Goal: Information Seeking & Learning: Understand process/instructions

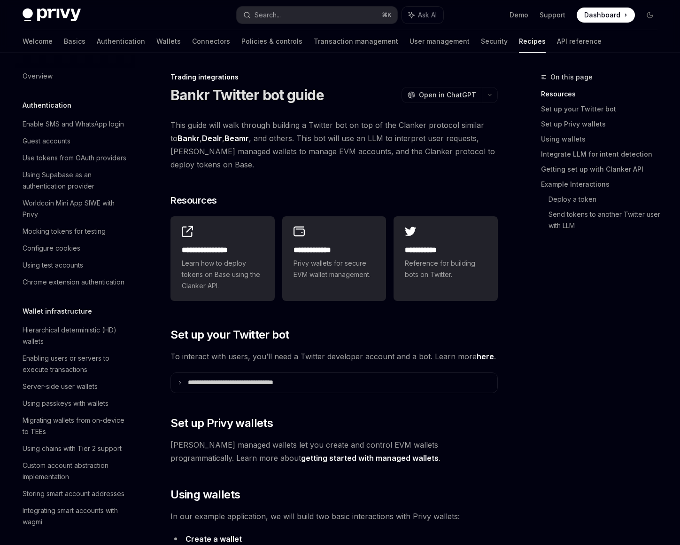
scroll to position [818, 0]
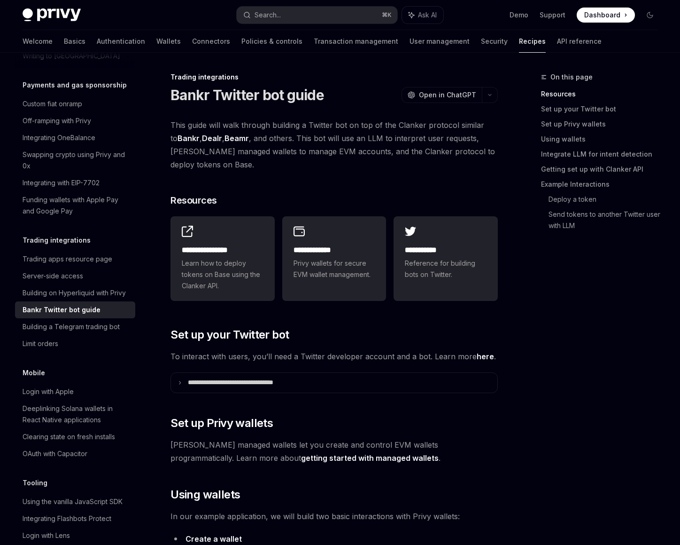
click at [222, 170] on span "This guide will walk through building a Twitter bot on top of the Clanker proto…" at bounding box center [334, 144] width 327 height 53
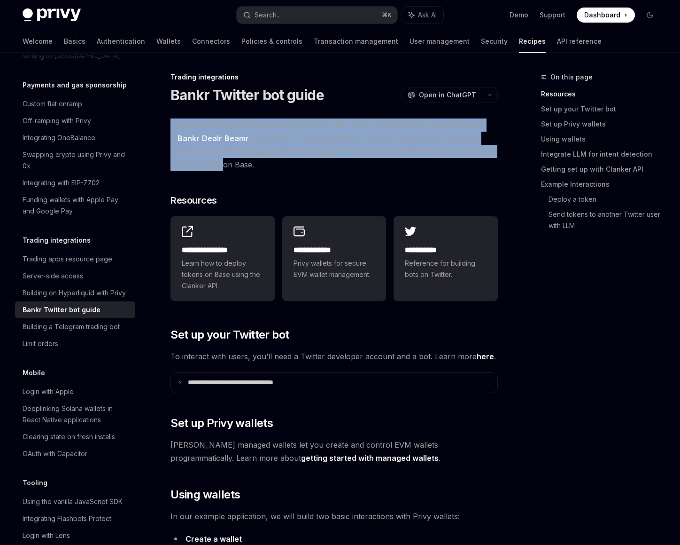
drag, startPoint x: 216, startPoint y: 164, endPoint x: 170, endPoint y: 130, distance: 58.1
copy span "This guide will walk through building a Twitter bot on top of the Clanker proto…"
click at [231, 138] on link "Beamr" at bounding box center [237, 138] width 24 height 10
click at [336, 150] on span "This guide will walk through building a Twitter bot on top of the Clanker proto…" at bounding box center [334, 144] width 327 height 53
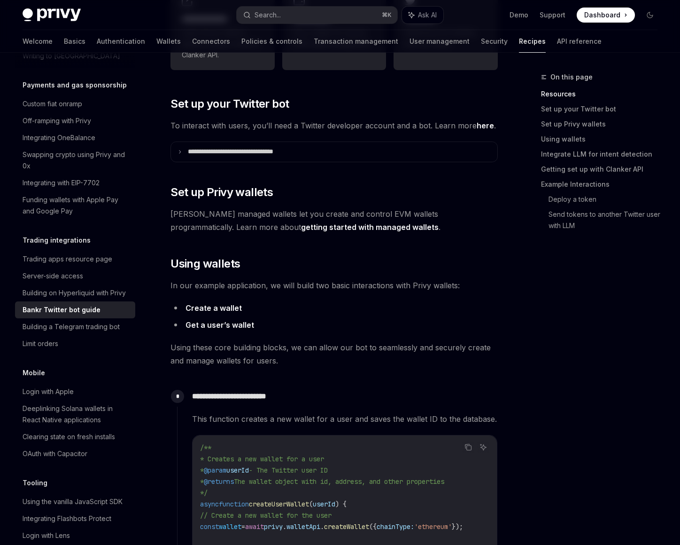
scroll to position [257, 0]
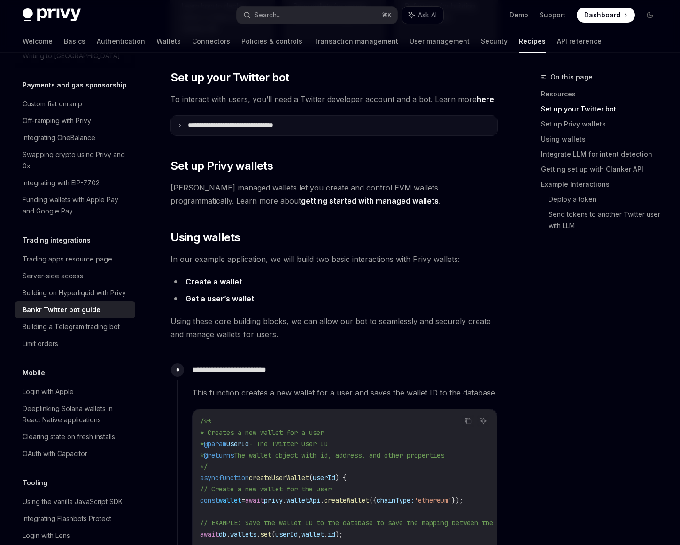
click at [178, 123] on icon at bounding box center [180, 125] width 5 height 5
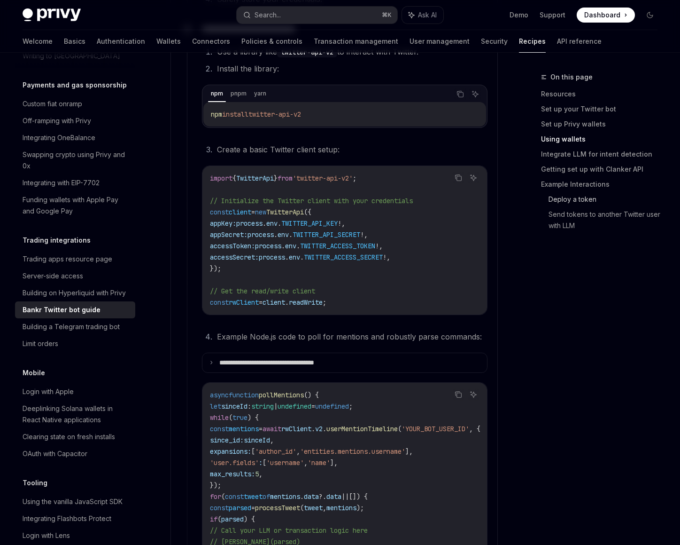
scroll to position [497, 0]
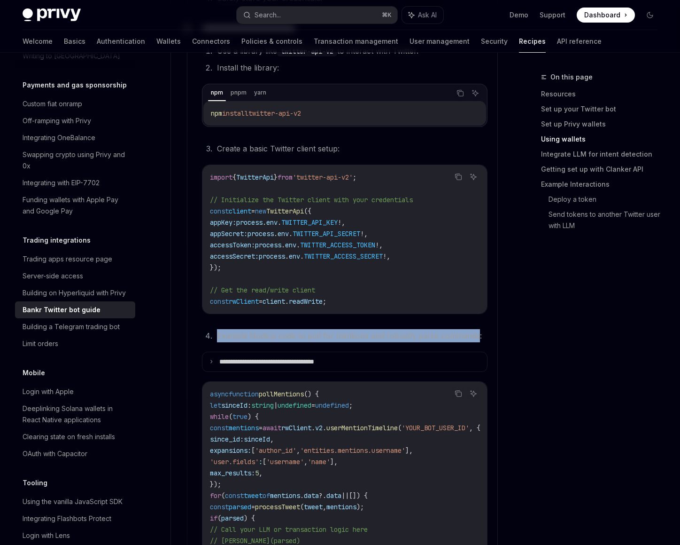
drag, startPoint x: 477, startPoint y: 336, endPoint x: 216, endPoint y: 339, distance: 261.2
click at [216, 339] on li "Example Node.js code to poll for mentions and robustly parse commands:" at bounding box center [350, 335] width 273 height 13
copy li "Example Node.js code to poll for mentions and robustly parse commands"
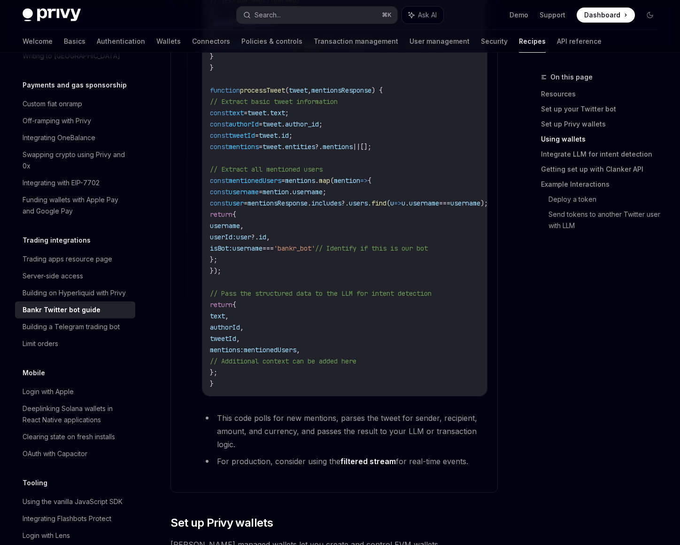
scroll to position [1173, 0]
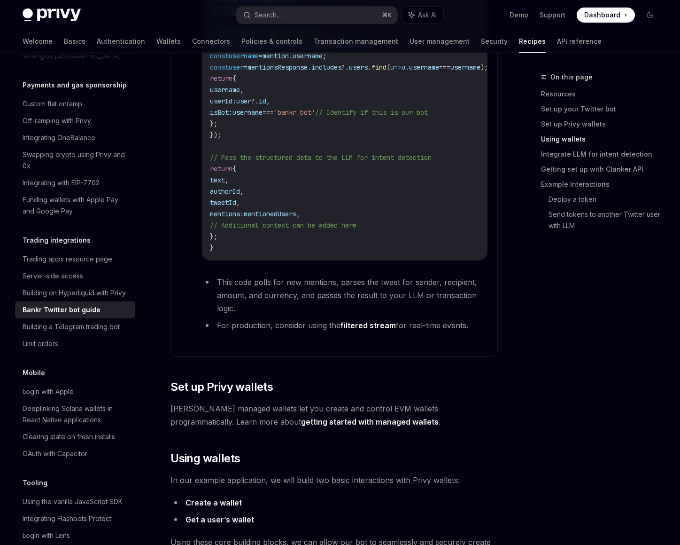
click at [355, 330] on link "filtered stream" at bounding box center [368, 325] width 55 height 10
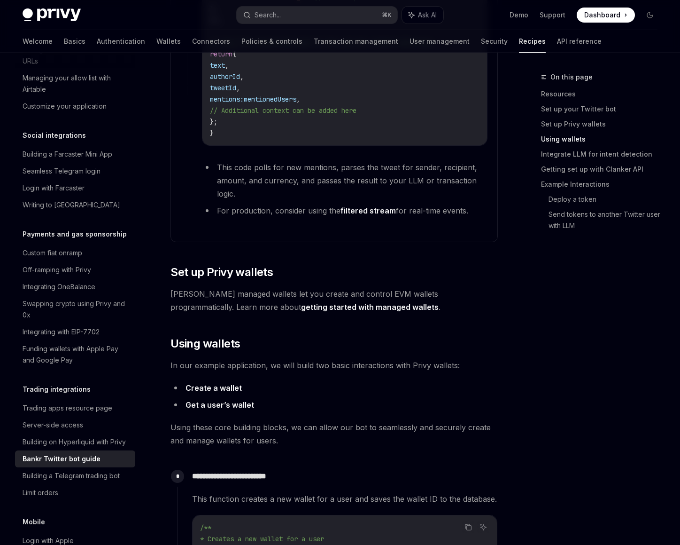
scroll to position [1292, 0]
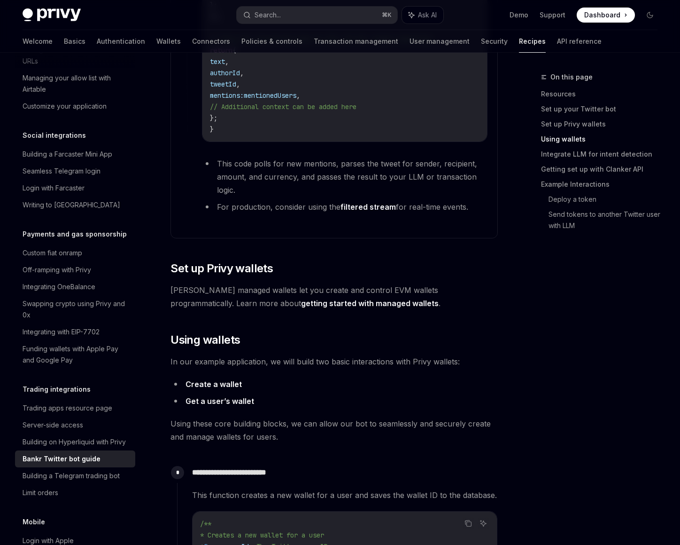
click at [301, 305] on link "getting started with managed wallets" at bounding box center [370, 303] width 138 height 10
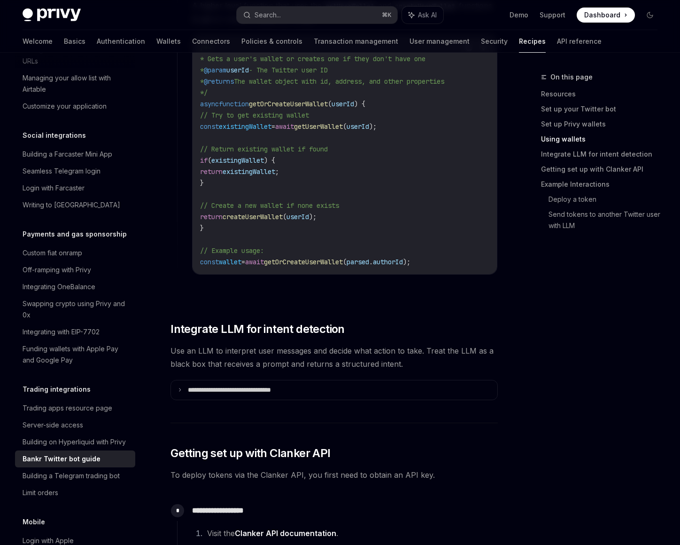
scroll to position [1205, 0]
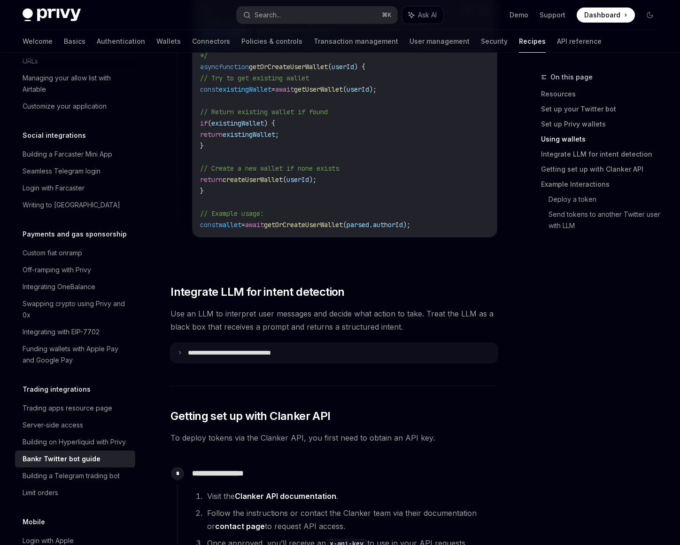
click at [180, 355] on icon at bounding box center [180, 352] width 5 height 5
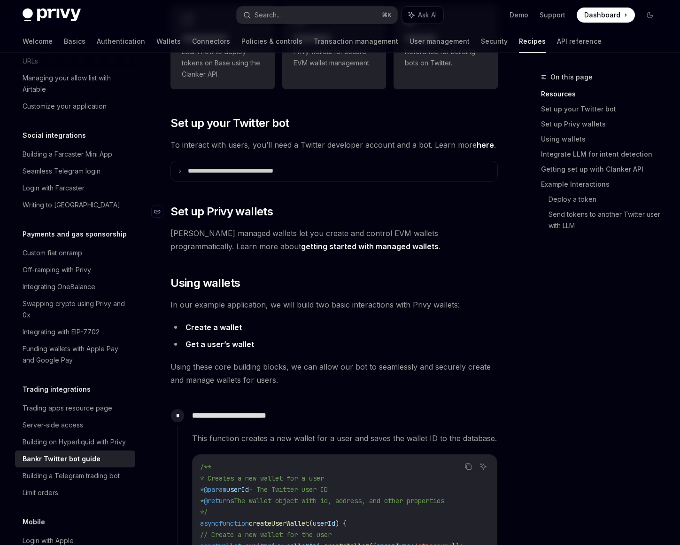
scroll to position [0, 0]
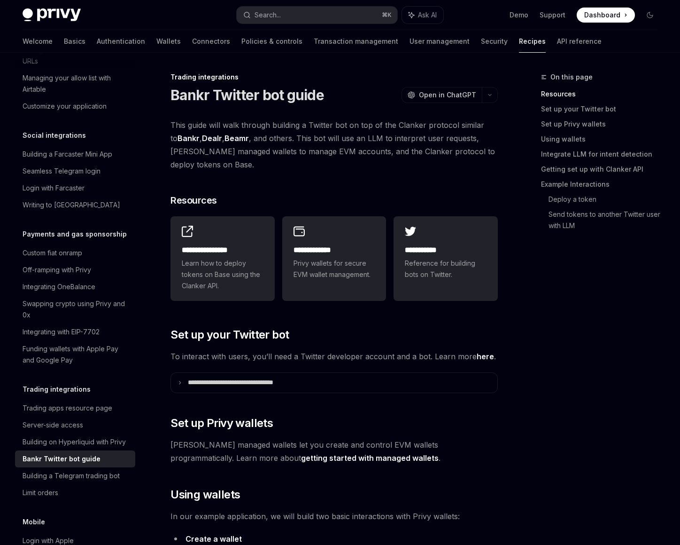
click at [47, 453] on div "Bankr Twitter bot guide" at bounding box center [62, 458] width 78 height 11
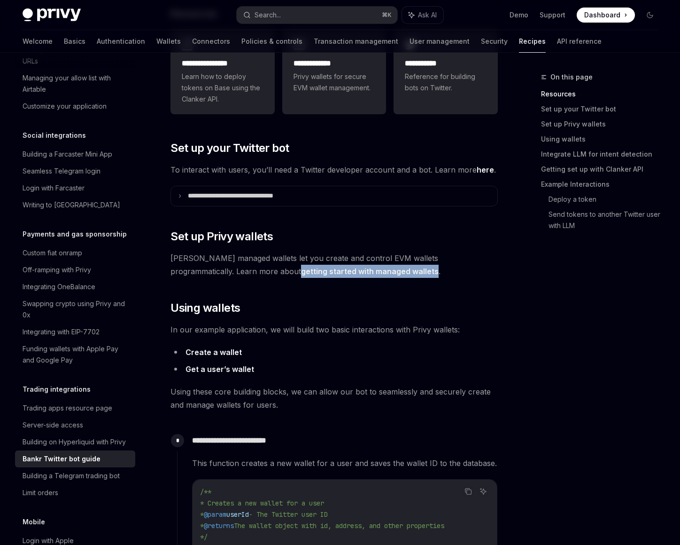
scroll to position [669, 0]
click at [540, 277] on div "On this page Resources Set up your Twitter bot Set up Privy wallets Using walle…" at bounding box center [593, 307] width 143 height 473
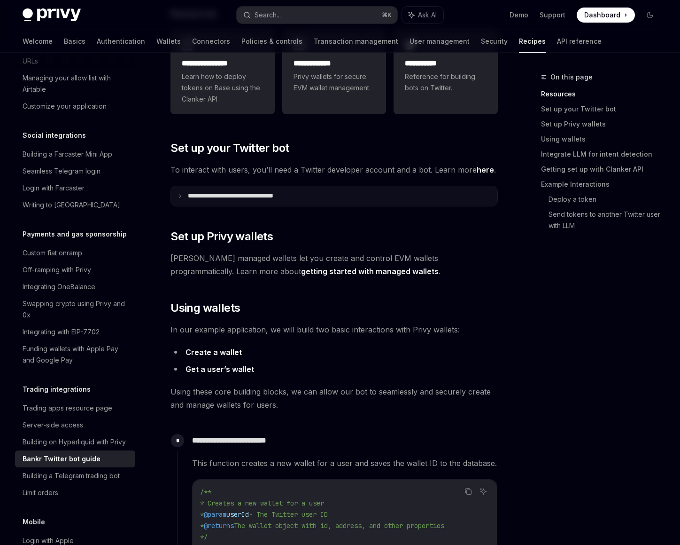
click at [236, 195] on p "**********" at bounding box center [248, 196] width 120 height 8
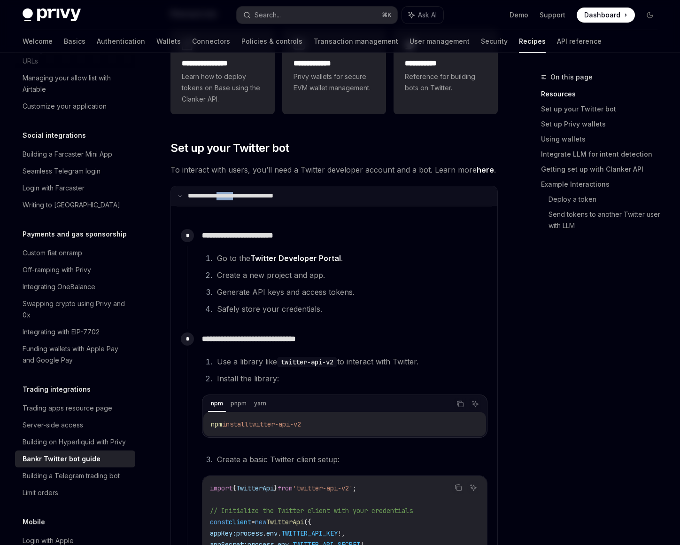
click at [236, 195] on p "**********" at bounding box center [246, 196] width 117 height 8
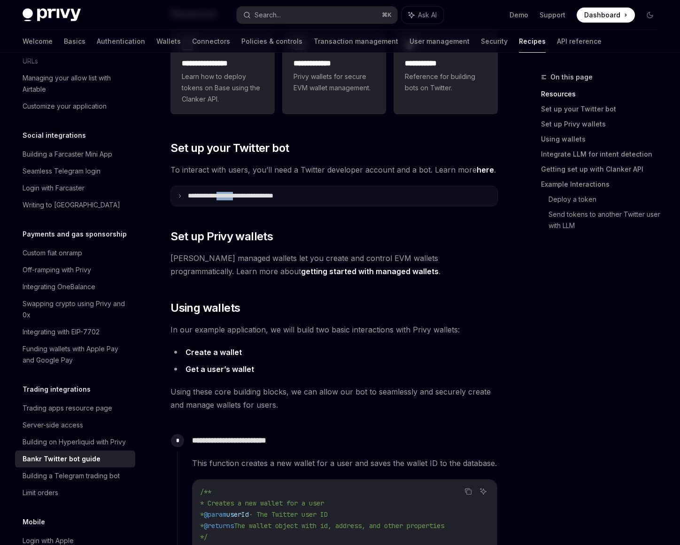
click at [236, 195] on p "**********" at bounding box center [248, 196] width 120 height 8
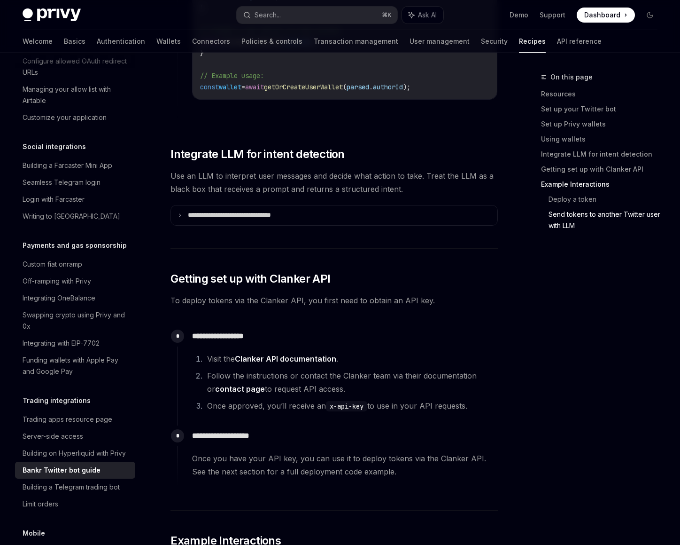
scroll to position [2401, 0]
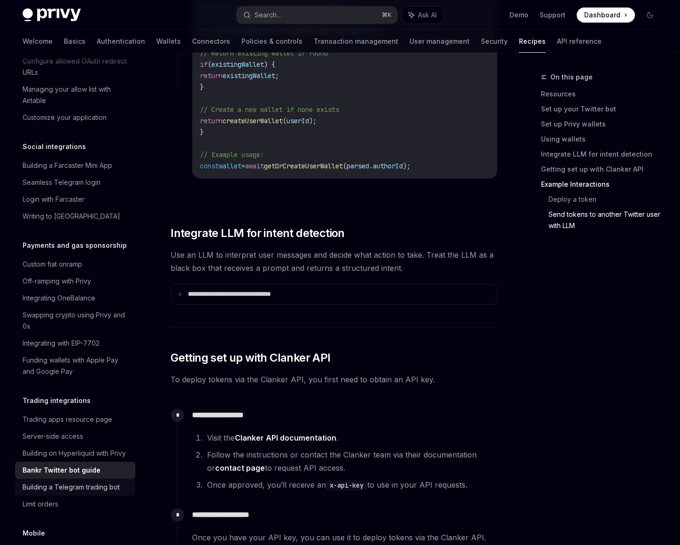
click at [94, 481] on div "Building a Telegram trading bot" at bounding box center [71, 486] width 97 height 11
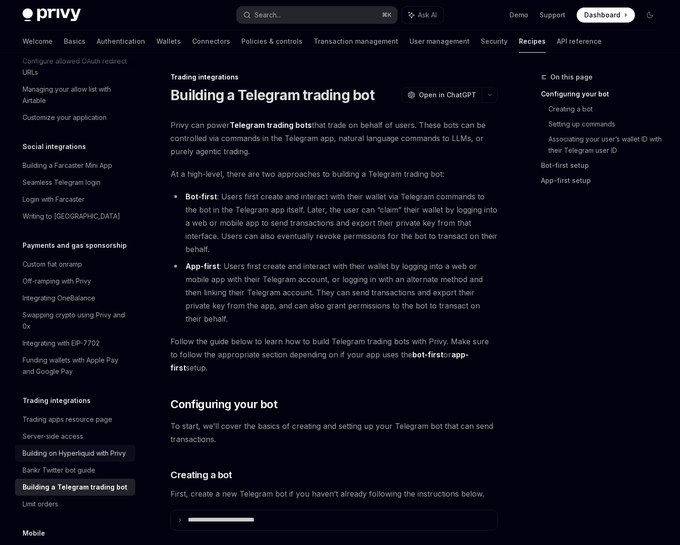
click at [73, 447] on div "Building on Hyperliquid with Privy" at bounding box center [74, 452] width 103 height 11
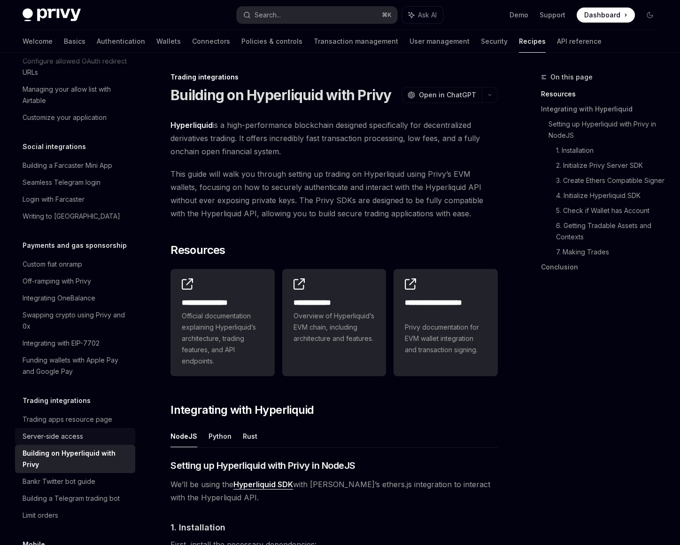
click at [56, 430] on div "Server-side access" at bounding box center [53, 435] width 61 height 11
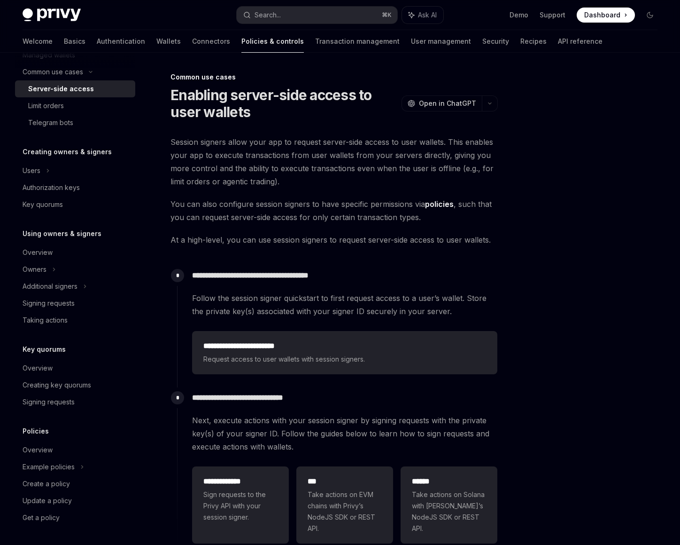
type textarea "*"
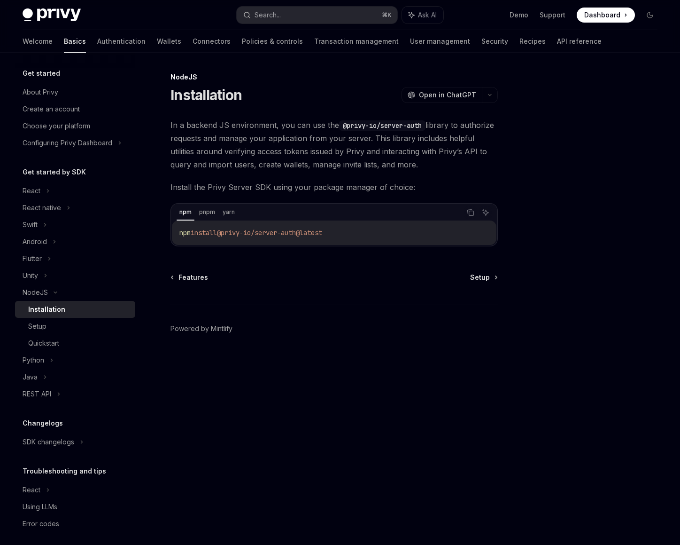
click at [287, 187] on span "Install the Privy Server SDK using your package manager of choice:" at bounding box center [334, 186] width 327 height 13
click at [316, 187] on span "Install the Privy Server SDK using your package manager of choice:" at bounding box center [334, 186] width 327 height 13
click at [350, 187] on span "Install the Privy Server SDK using your package manager of choice:" at bounding box center [334, 186] width 327 height 13
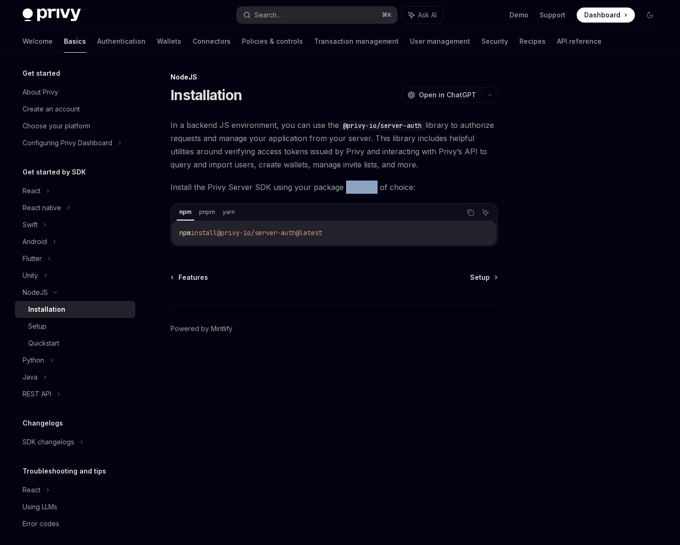
click at [350, 187] on span "Install the Privy Server SDK using your package manager of choice:" at bounding box center [334, 186] width 327 height 13
click at [387, 187] on span "Install the Privy Server SDK using your package manager of choice:" at bounding box center [334, 186] width 327 height 13
click at [236, 126] on span "In a backend JS environment, you can use the @privy-io/server-auth library to a…" at bounding box center [334, 144] width 327 height 53
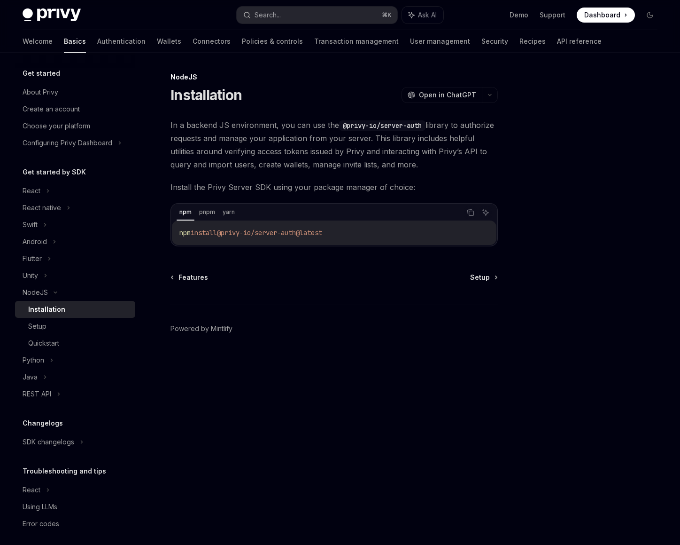
click at [299, 128] on span "In a backend JS environment, you can use the @privy-io/server-auth library to a…" at bounding box center [334, 144] width 327 height 53
type textarea "*"
